Goal: Information Seeking & Learning: Learn about a topic

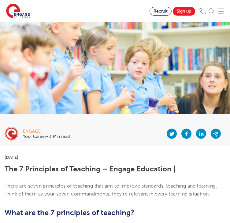
scroll to position [33, 0]
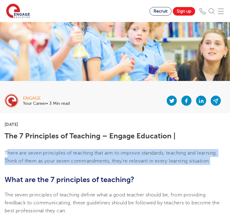
click at [8, 150] on p "There are seven principles of teaching that aim to improve standards, teaching …" at bounding box center [115, 157] width 220 height 16
drag, startPoint x: 5, startPoint y: 149, endPoint x: 215, endPoint y: 155, distance: 210.2
click at [215, 155] on p "There are seven principles of teaching that aim to improve standards, teaching …" at bounding box center [115, 157] width 220 height 16
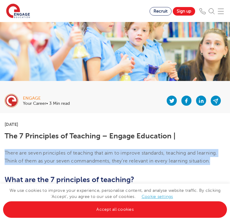
copy p "There are seven principles of teaching that aim to improve standards, teaching …"
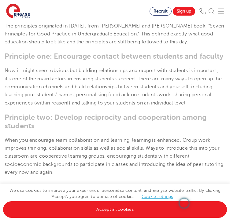
scroll to position [196, 0]
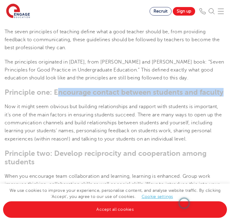
drag, startPoint x: 56, startPoint y: 88, endPoint x: 223, endPoint y: 83, distance: 167.1
drag, startPoint x: 54, startPoint y: 87, endPoint x: 221, endPoint y: 87, distance: 166.4
click at [221, 88] on h3 "Principle one: Encourage contact between students and faculty" at bounding box center [115, 92] width 220 height 9
copy h3 "Encourage contact between students and faculty"
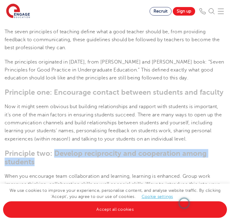
drag, startPoint x: 53, startPoint y: 148, endPoint x: 54, endPoint y: 156, distance: 8.0
click at [54, 156] on h3 "Principle two: Develop reciprocity and cooperation among students" at bounding box center [115, 157] width 220 height 17
copy h3 "Develop reciprocity and cooperation among students"
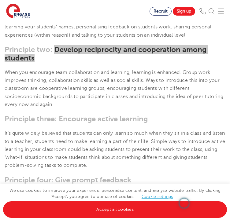
scroll to position [302, 0]
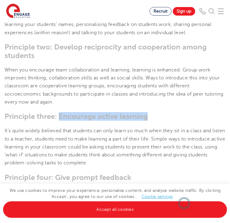
drag, startPoint x: 60, startPoint y: 111, endPoint x: 166, endPoint y: 112, distance: 106.3
click at [166, 112] on h3 "Principle three: Encourage active learning" at bounding box center [115, 116] width 220 height 9
copy h3 "Encourage active learning"
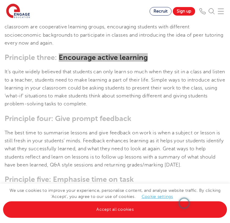
scroll to position [386, 0]
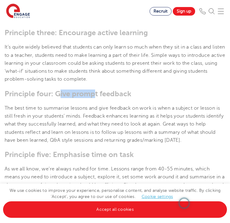
drag, startPoint x: 58, startPoint y: 86, endPoint x: 95, endPoint y: 88, distance: 37.0
click at [95, 89] on h3 "Principle four: Give prompt feedback" at bounding box center [115, 93] width 220 height 9
drag, startPoint x: 57, startPoint y: 87, endPoint x: 130, endPoint y: 89, distance: 73.6
click at [130, 89] on h3 "Principle four: Give prompt feedback" at bounding box center [115, 93] width 220 height 9
copy h3 "Give prompt feedback"
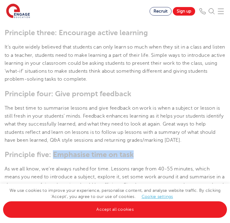
drag, startPoint x: 53, startPoint y: 149, endPoint x: 150, endPoint y: 151, distance: 97.1
click at [150, 151] on h3 "Principle five: Emphasise time on task" at bounding box center [115, 154] width 220 height 9
copy h3 "Emphasise time on task"
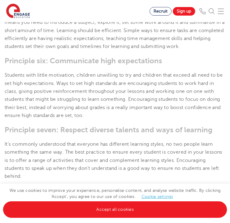
scroll to position [516, 0]
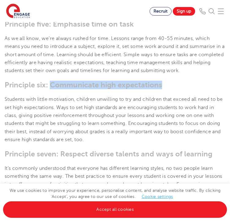
drag, startPoint x: 52, startPoint y: 79, endPoint x: 163, endPoint y: 80, distance: 110.9
click at [163, 81] on h3 "Principle six: Communicate high expectations" at bounding box center [115, 85] width 220 height 9
copy h3 "Communicate high expectations"
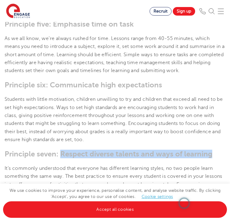
drag, startPoint x: 62, startPoint y: 151, endPoint x: 217, endPoint y: 151, distance: 155.7
click at [217, 151] on h3 "Principle seven: Respect diverse talents and ways of learning" at bounding box center [115, 154] width 220 height 9
copy h3 "Respect diverse talents and ways of learning"
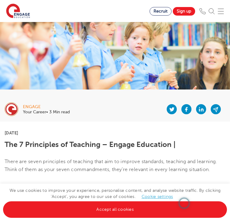
scroll to position [0, 0]
